Goal: Task Accomplishment & Management: Manage account settings

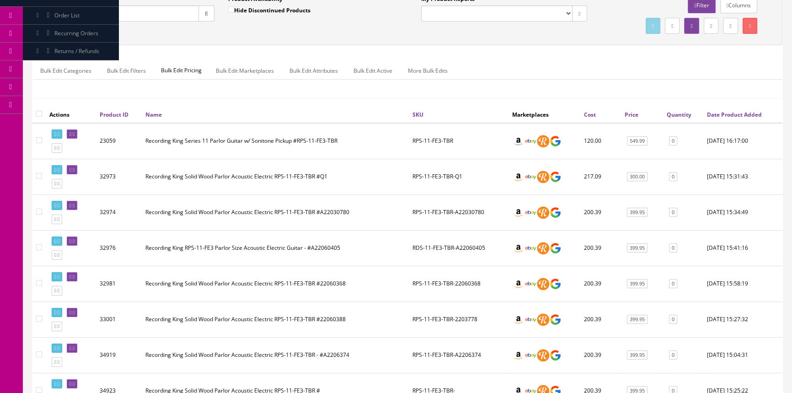
scroll to position [16, 0]
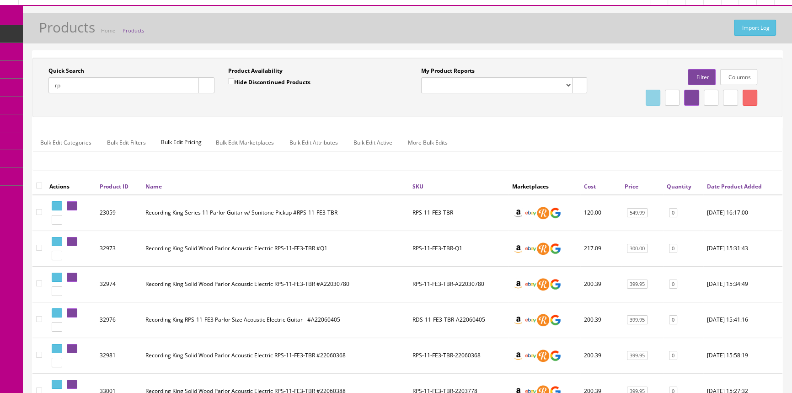
type input "r"
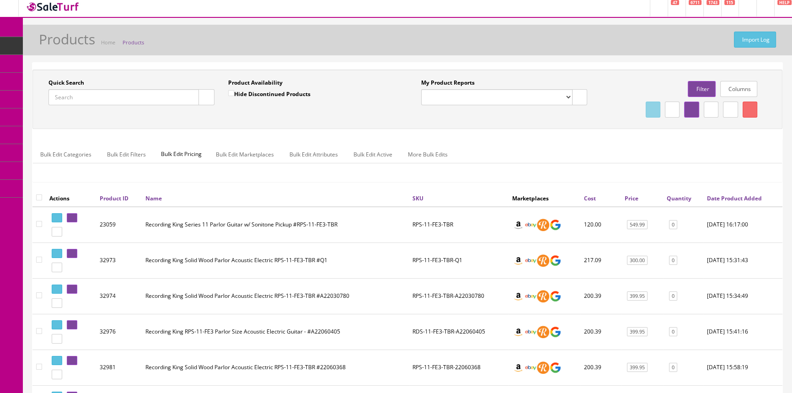
scroll to position [0, 0]
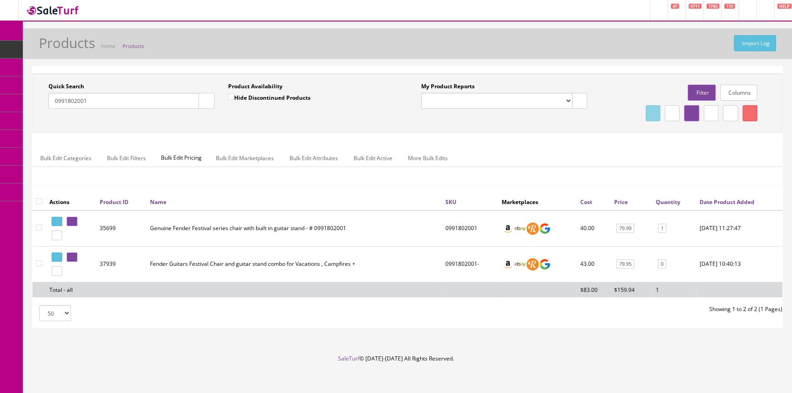
type input "0991802001"
click at [77, 259] on link at bounding box center [72, 258] width 11 height 10
click at [75, 221] on icon at bounding box center [74, 221] width 2 height 5
click at [75, 255] on icon at bounding box center [74, 257] width 2 height 5
click at [71, 220] on icon at bounding box center [71, 221] width 2 height 5
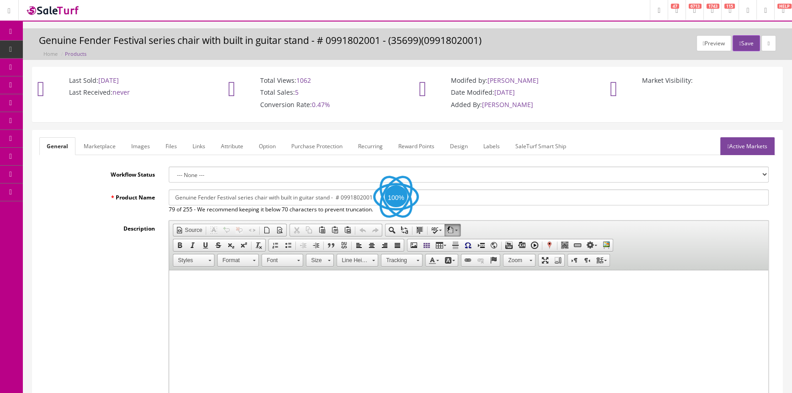
click at [149, 148] on link "Images" at bounding box center [140, 146] width 33 height 18
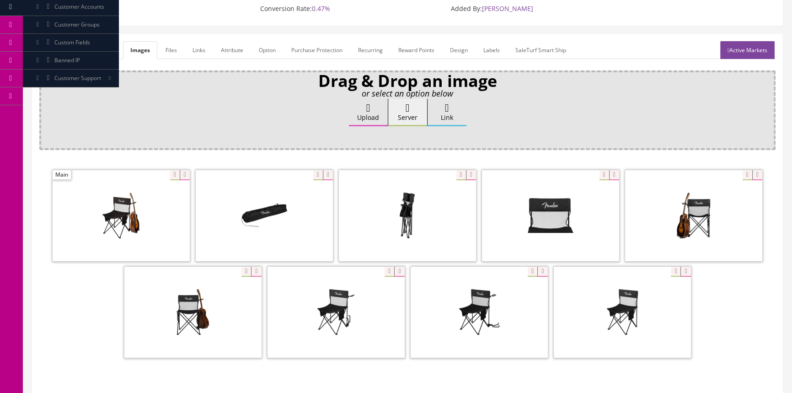
scroll to position [83, 0]
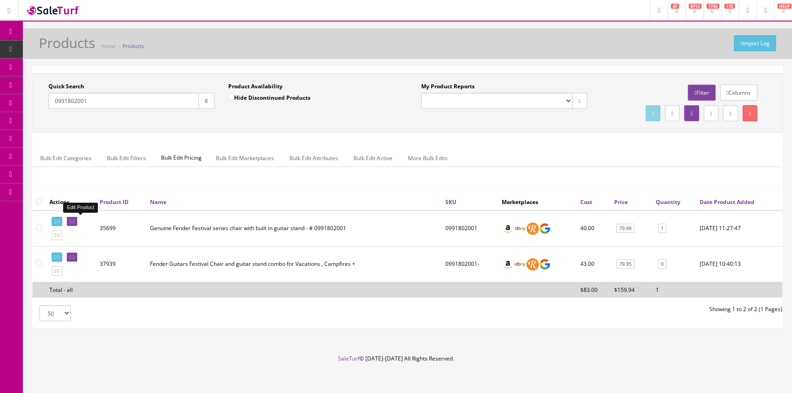
click at [75, 221] on icon at bounding box center [74, 221] width 2 height 5
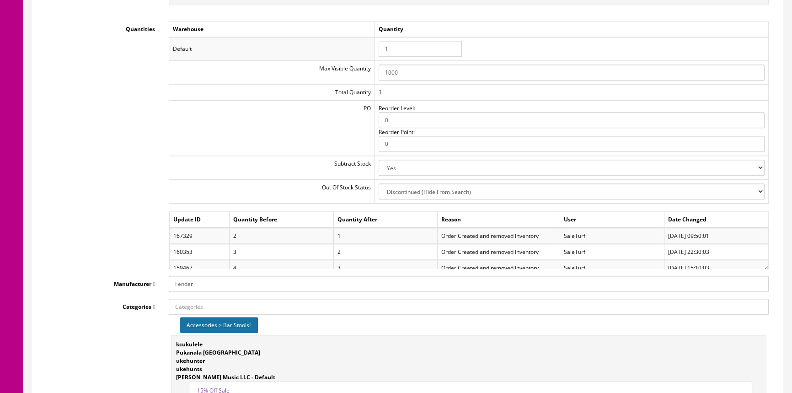
scroll to position [998, 0]
